Goal: Check status: Check status

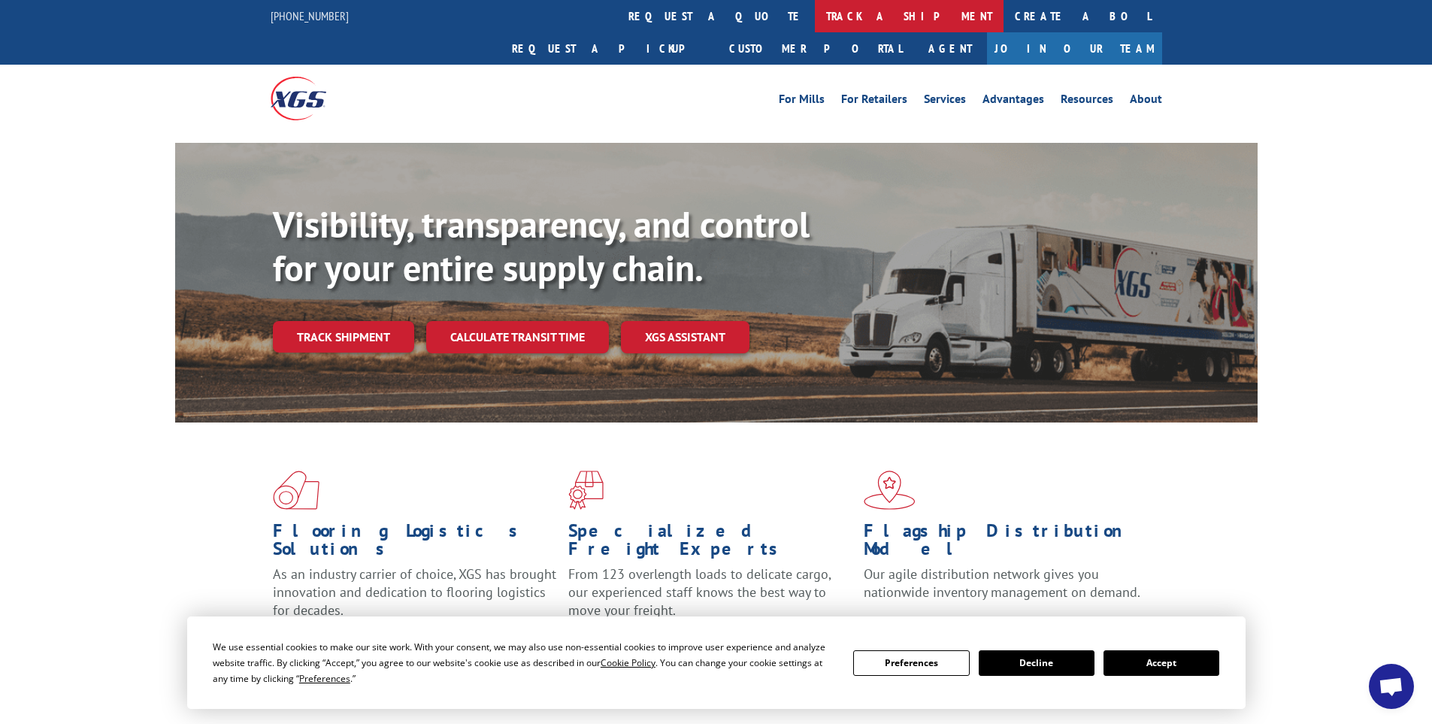
click at [815, 14] on link "track a shipment" at bounding box center [909, 16] width 189 height 32
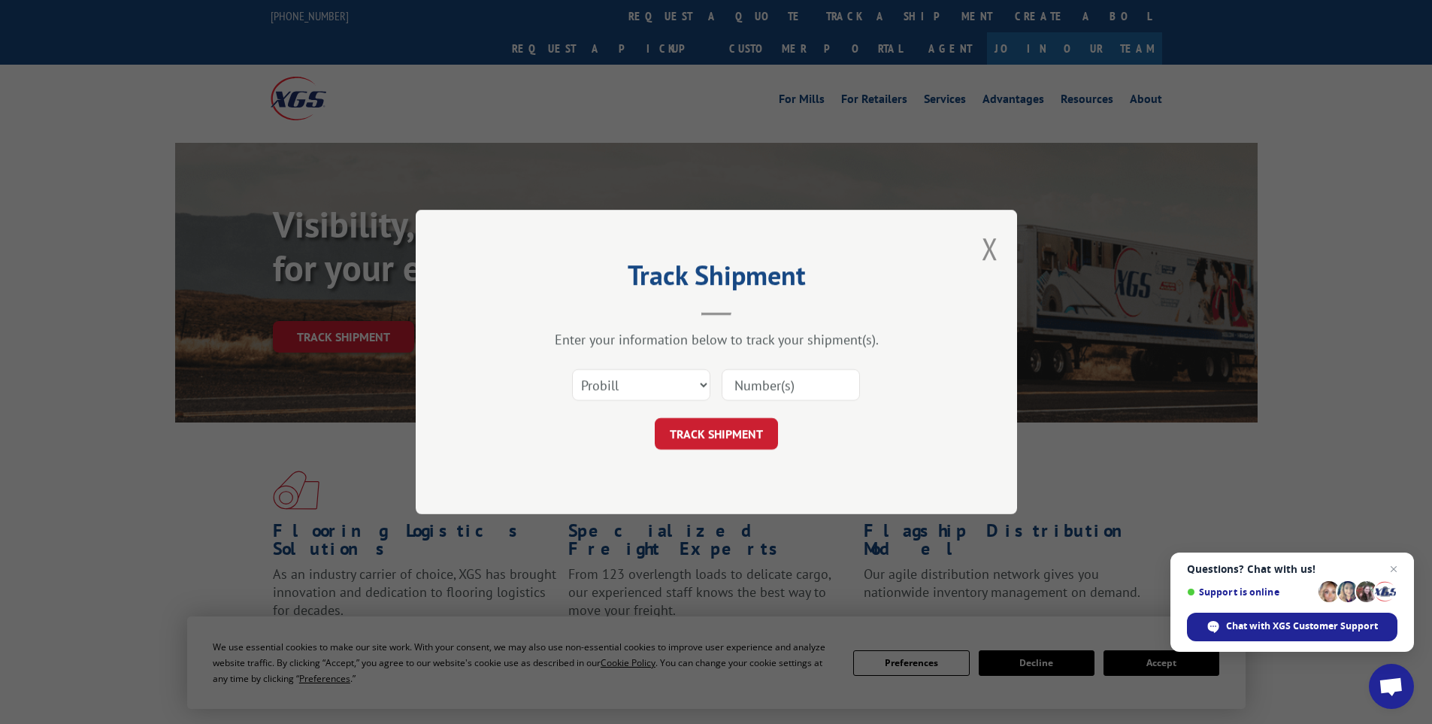
click at [736, 385] on input at bounding box center [790, 385] width 138 height 32
type input "17341870"
click at [655, 418] on button "TRACK SHIPMENT" at bounding box center [716, 434] width 123 height 32
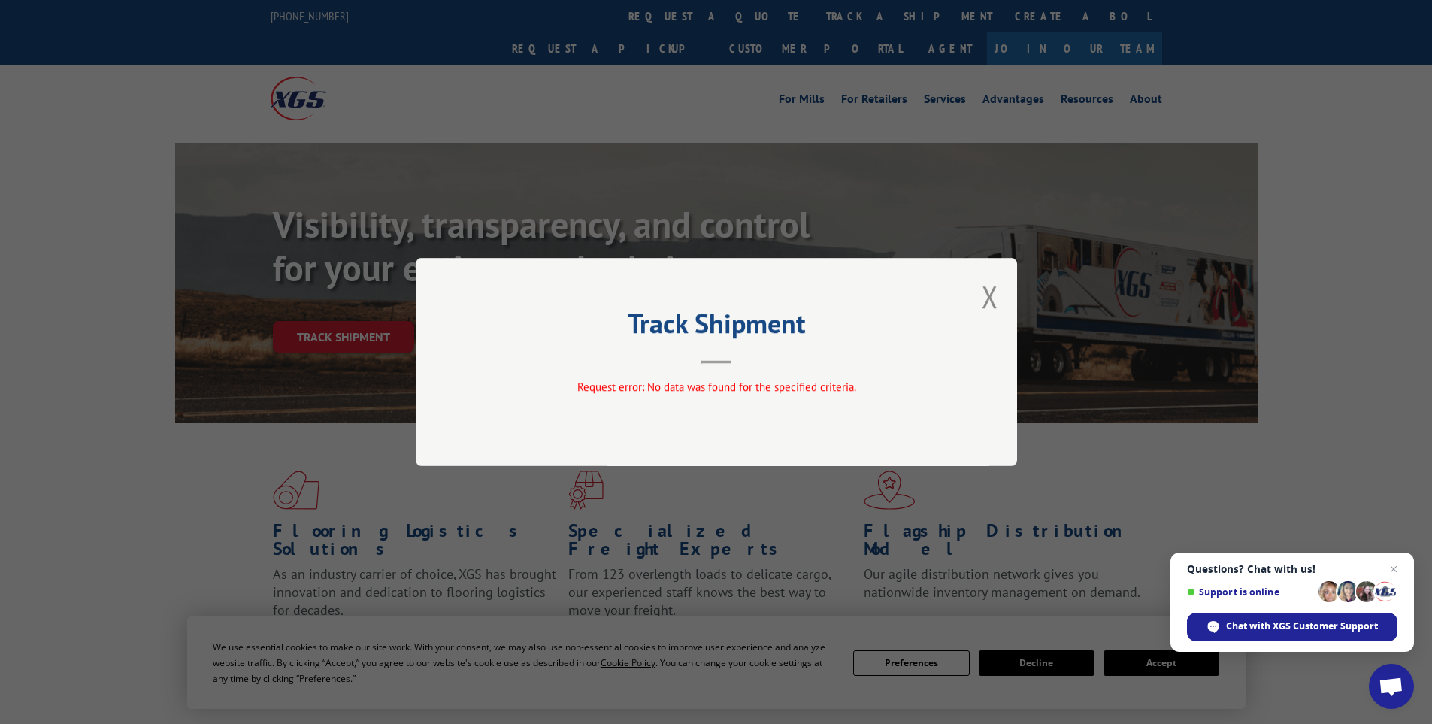
click at [999, 292] on div "Track Shipment Request error: No data was found for the specified criteria." at bounding box center [716, 362] width 601 height 208
click at [986, 286] on button "Close modal" at bounding box center [989, 297] width 17 height 40
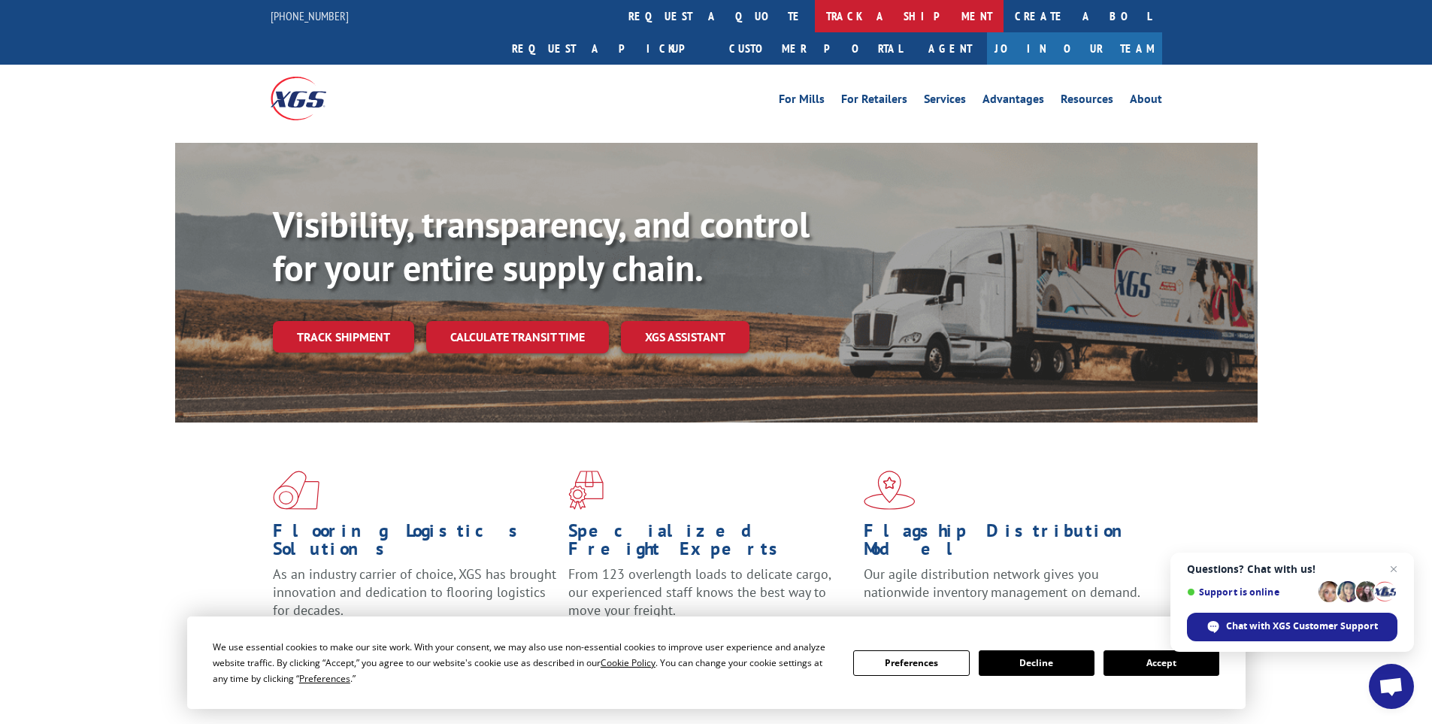
click at [815, 11] on link "track a shipment" at bounding box center [909, 16] width 189 height 32
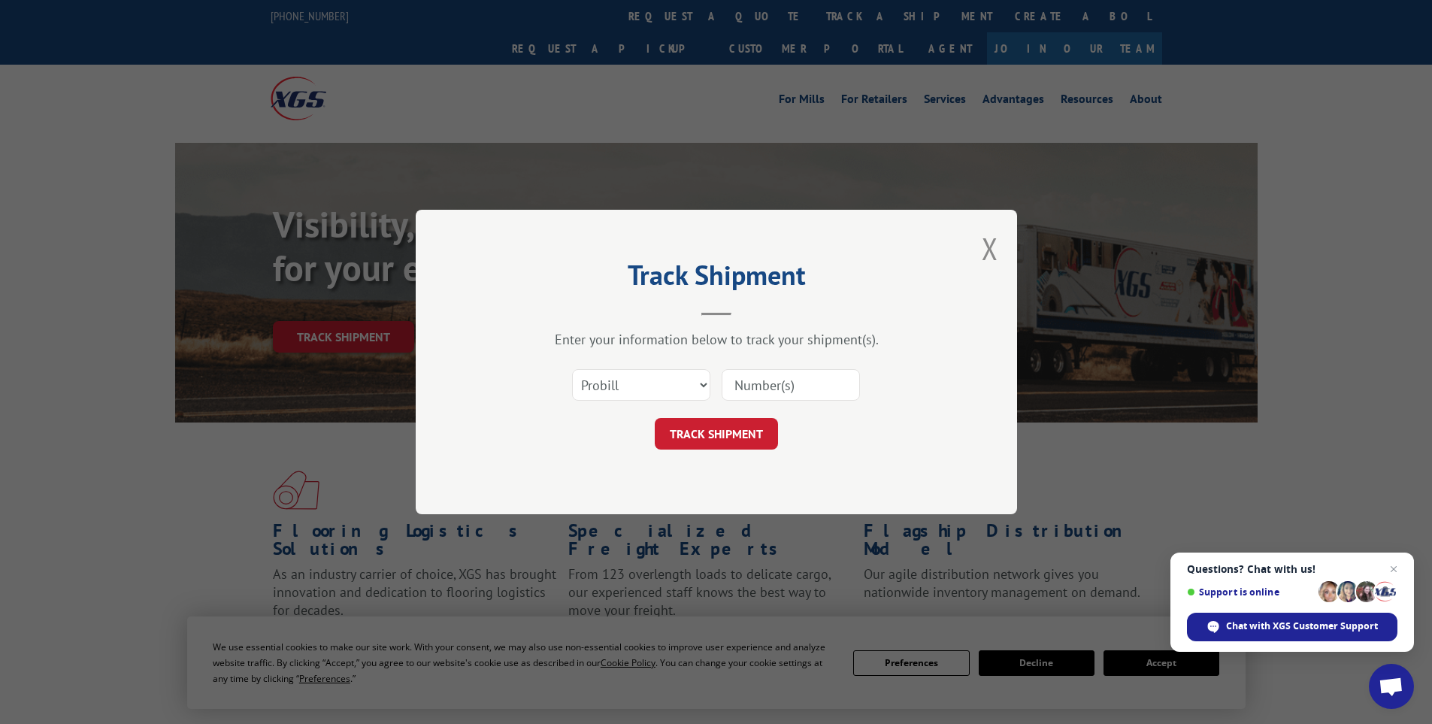
drag, startPoint x: 729, startPoint y: 383, endPoint x: 882, endPoint y: 513, distance: 200.4
click at [731, 385] on input at bounding box center [790, 385] width 138 height 32
type input "17341870"
click at [655, 418] on button "TRACK SHIPMENT" at bounding box center [716, 434] width 123 height 32
